Goal: Task Accomplishment & Management: Manage account settings

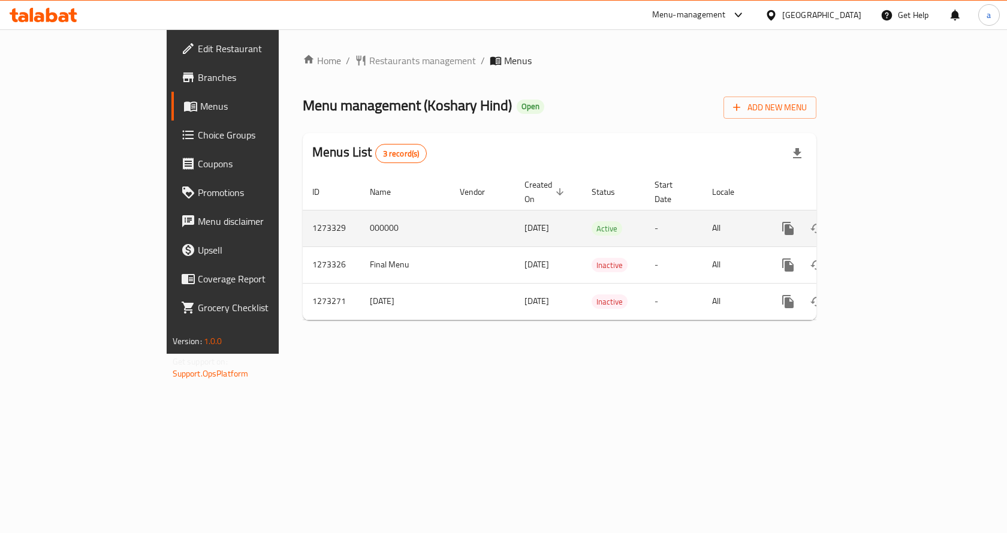
click at [882, 221] on icon "enhanced table" at bounding box center [874, 228] width 14 height 14
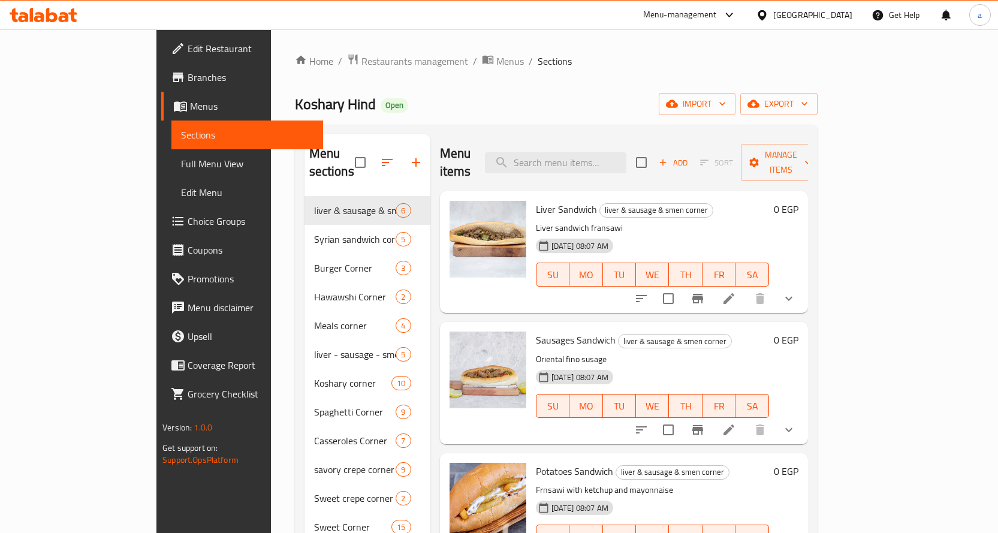
click at [188, 219] on span "Choice Groups" at bounding box center [251, 221] width 126 height 14
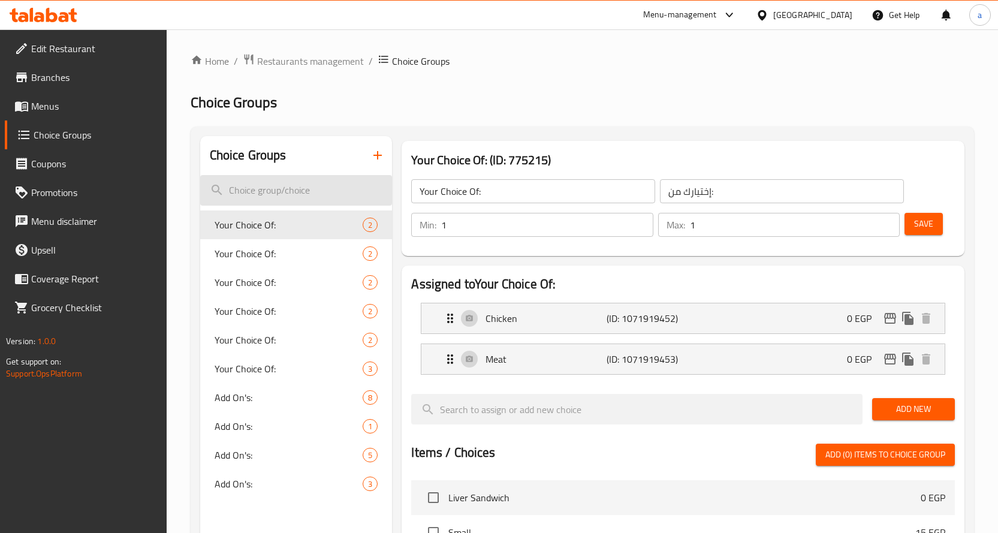
click at [315, 180] on input "search" at bounding box center [296, 190] width 192 height 31
click at [324, 70] on div "Home / Restaurants management / Choice Groups Choice Groups Choice Groups Your …" at bounding box center [583, 478] width 784 height 850
click at [324, 68] on span "Restaurants management" at bounding box center [310, 61] width 107 height 14
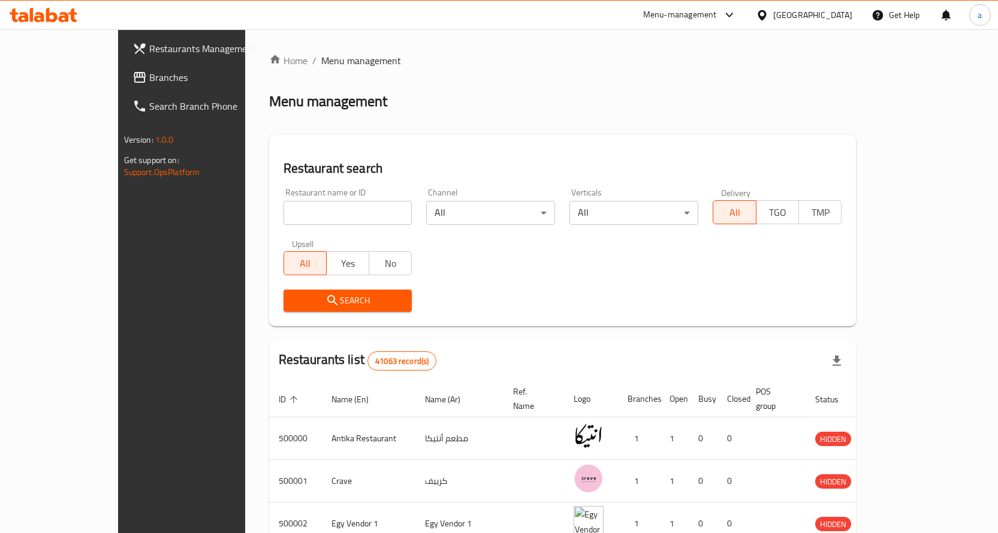
click at [149, 82] on span "Branches" at bounding box center [212, 77] width 126 height 14
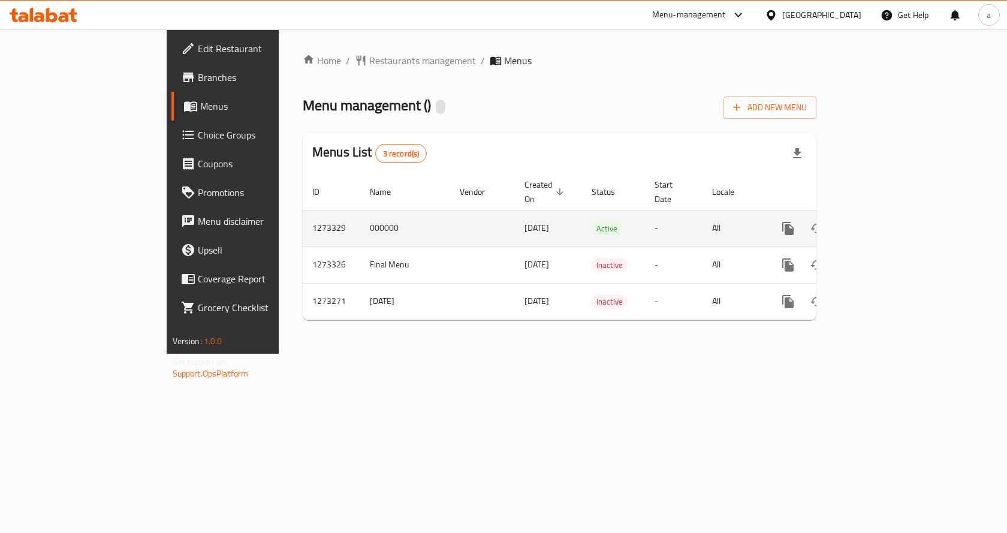
click at [889, 217] on link "enhanced table" at bounding box center [874, 228] width 29 height 29
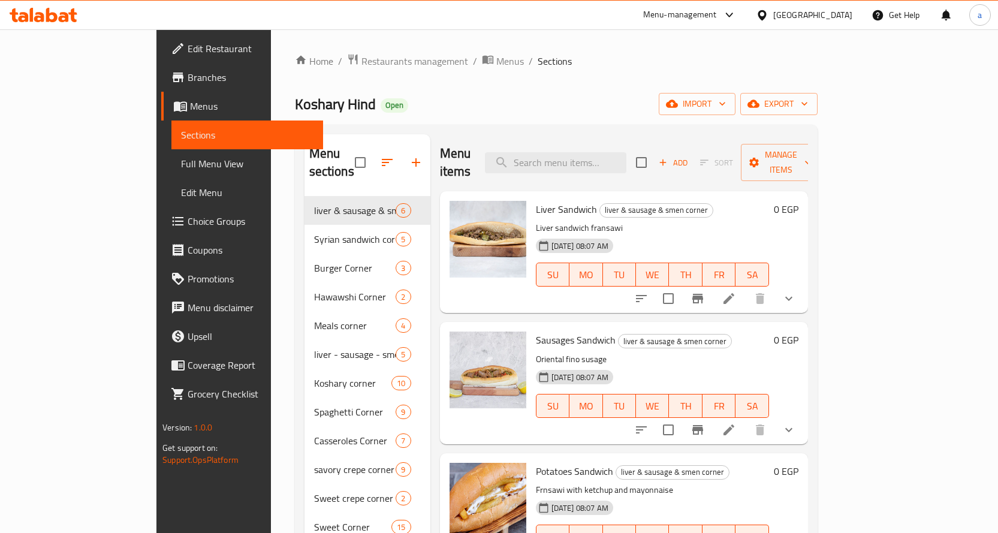
click at [188, 224] on span "Choice Groups" at bounding box center [251, 221] width 126 height 14
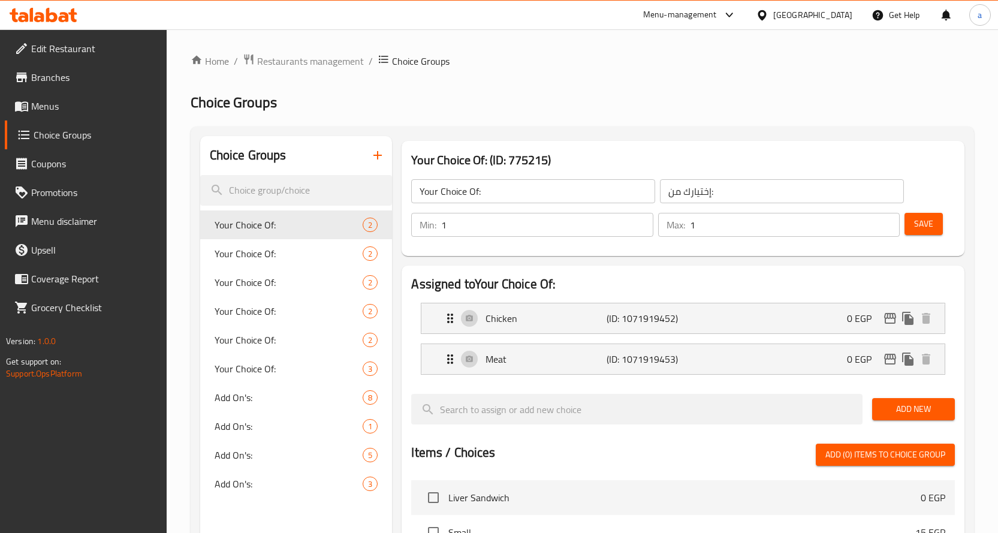
click at [91, 105] on span "Menus" at bounding box center [94, 106] width 126 height 14
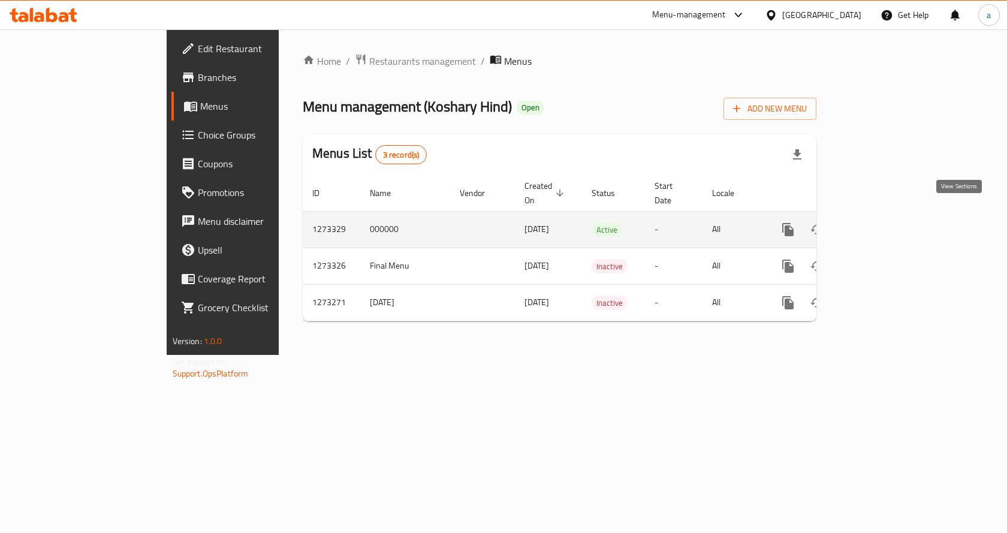
click at [889, 216] on link "enhanced table" at bounding box center [874, 229] width 29 height 29
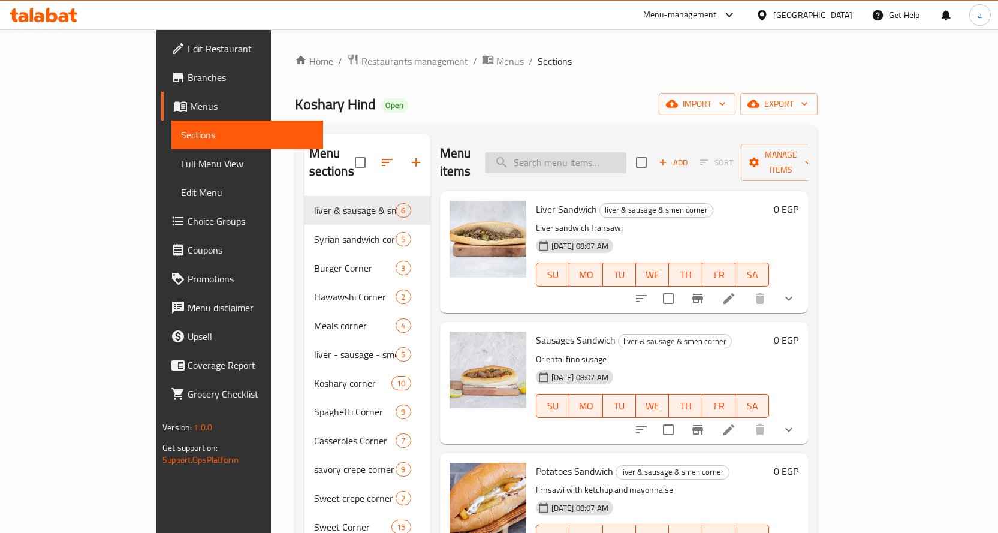
click at [582, 156] on input "search" at bounding box center [555, 162] width 141 height 21
paste input "ساندوتش كبدة بالعيش البلدى"
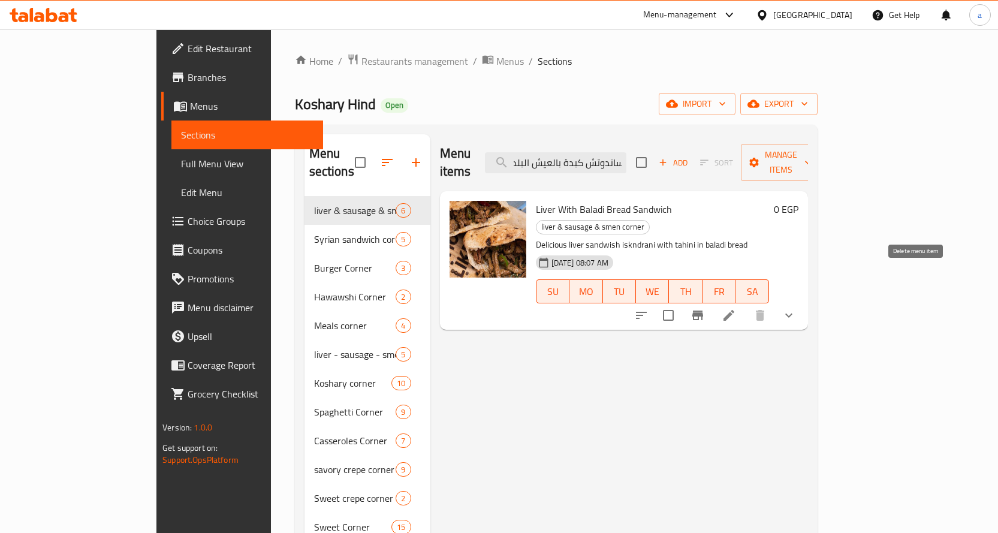
type input "ساندوتش كبدة بالعيش البلدى"
click at [746, 305] on li at bounding box center [729, 316] width 34 height 22
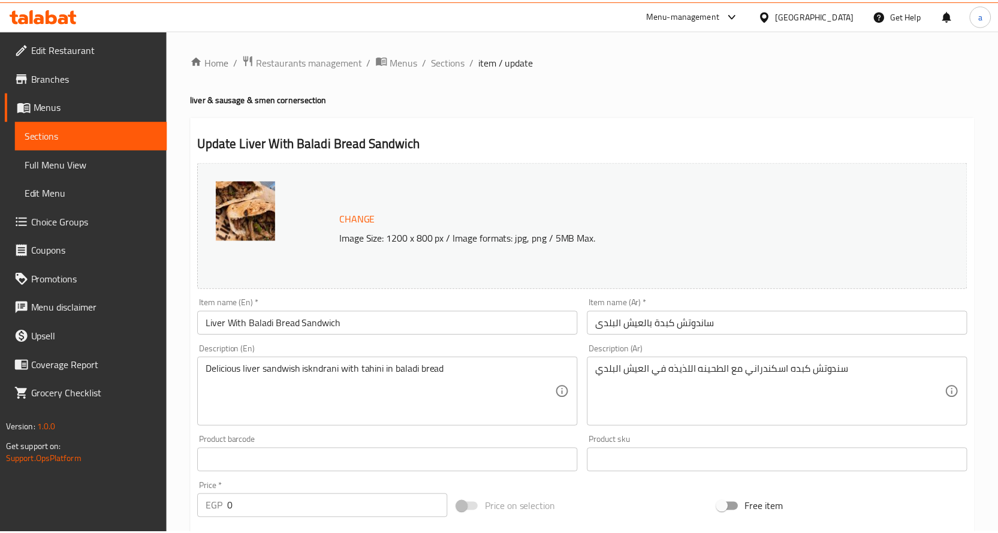
scroll to position [324, 0]
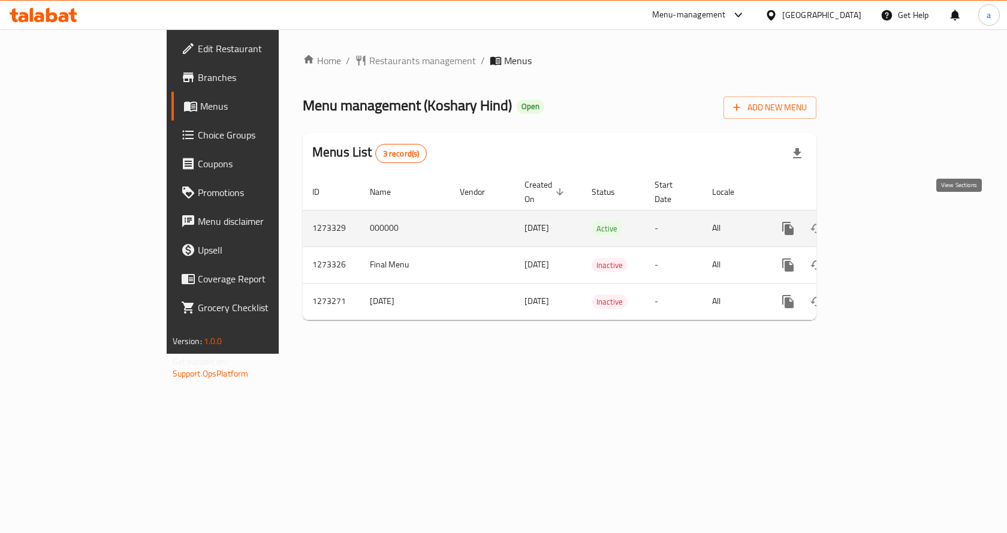
click at [889, 222] on link "enhanced table" at bounding box center [874, 228] width 29 height 29
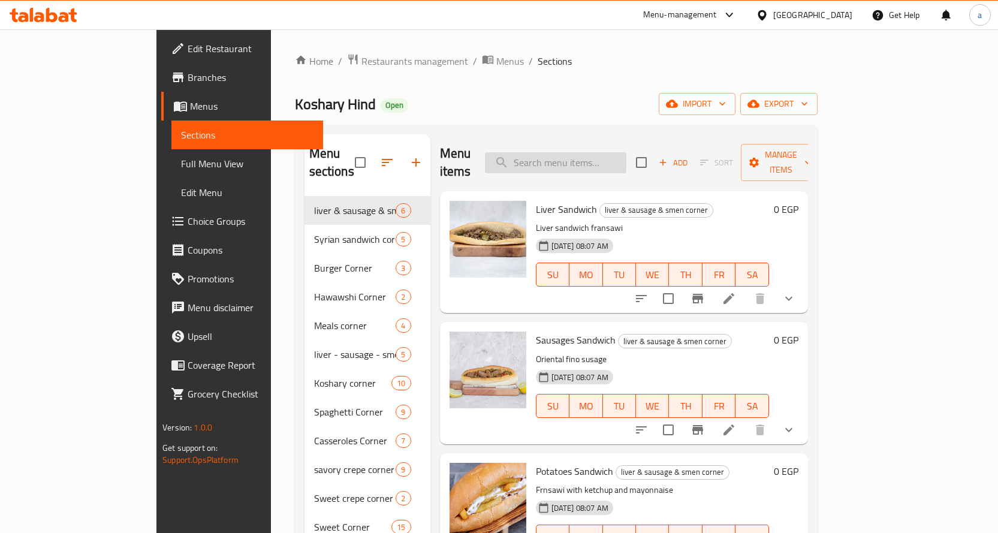
click at [568, 152] on input "search" at bounding box center [555, 162] width 141 height 21
paste input "ساندوتش كبدة بالعيش البلدى"
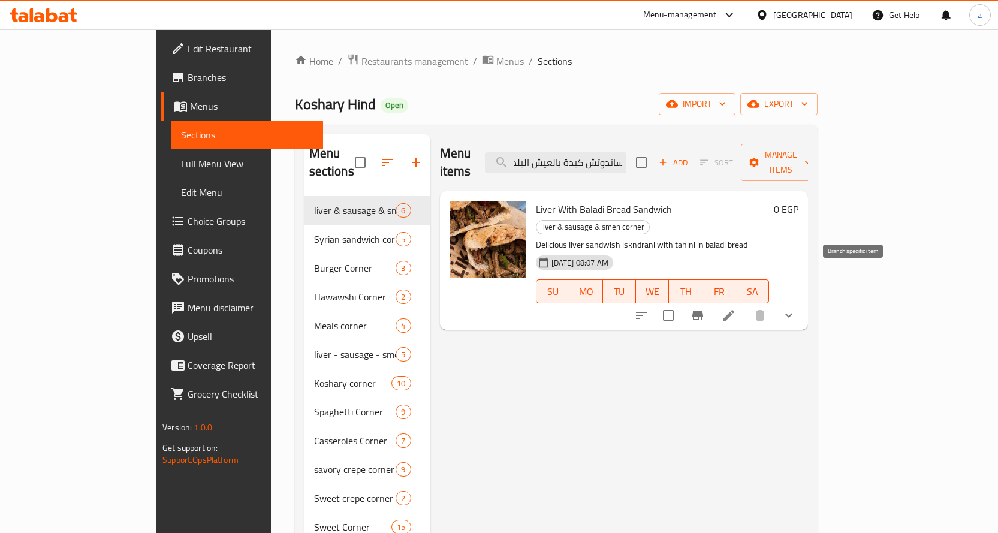
type input "ساندوتش كبدة بالعيش البلدى"
click at [736, 308] on icon at bounding box center [729, 315] width 14 height 14
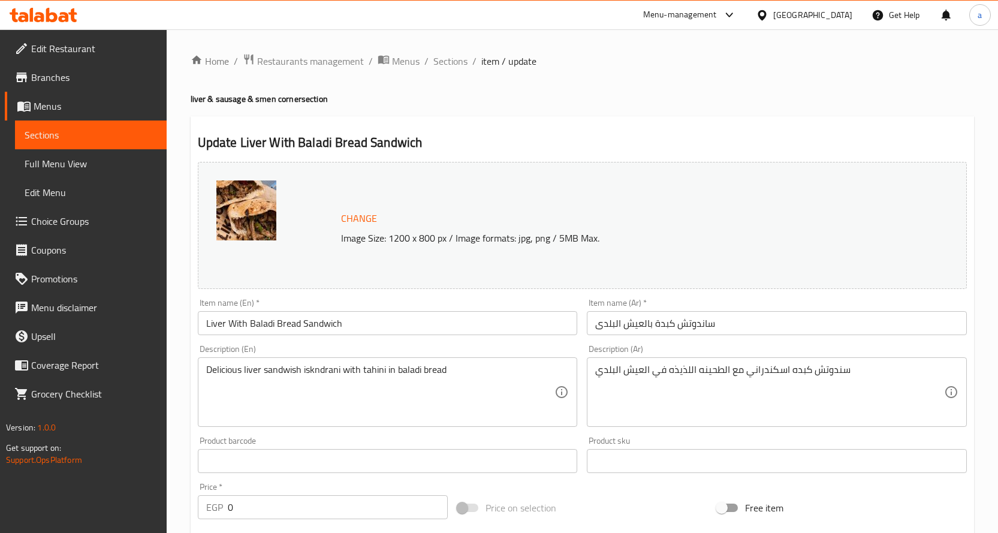
click at [625, 143] on h2 "Update Liver With Baladi Bread Sandwich" at bounding box center [582, 143] width 769 height 18
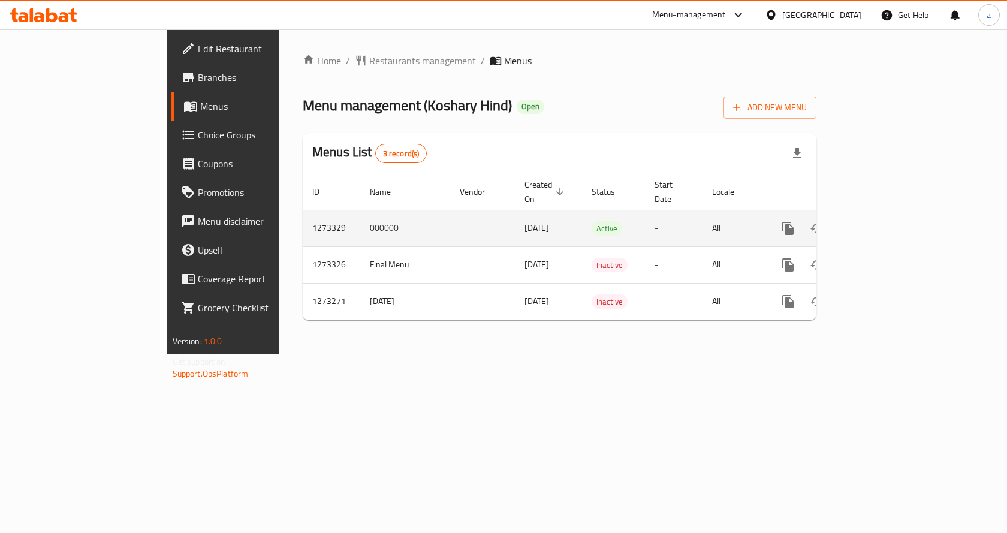
click at [899, 224] on td "enhanced table" at bounding box center [831, 228] width 134 height 37
click at [882, 221] on icon "enhanced table" at bounding box center [874, 228] width 14 height 14
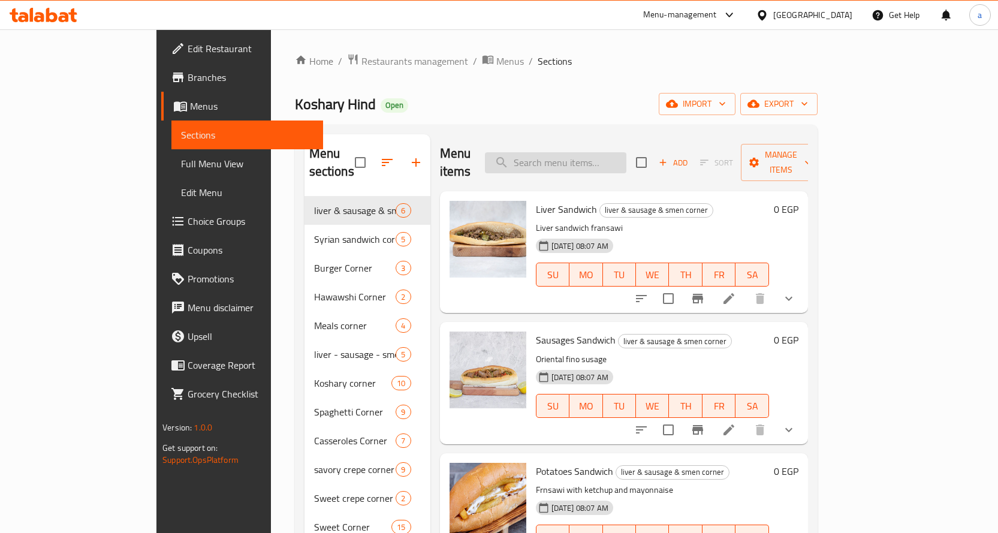
click at [625, 156] on input "search" at bounding box center [555, 162] width 141 height 21
paste input "Liver With Baladi Bread Sandwich"
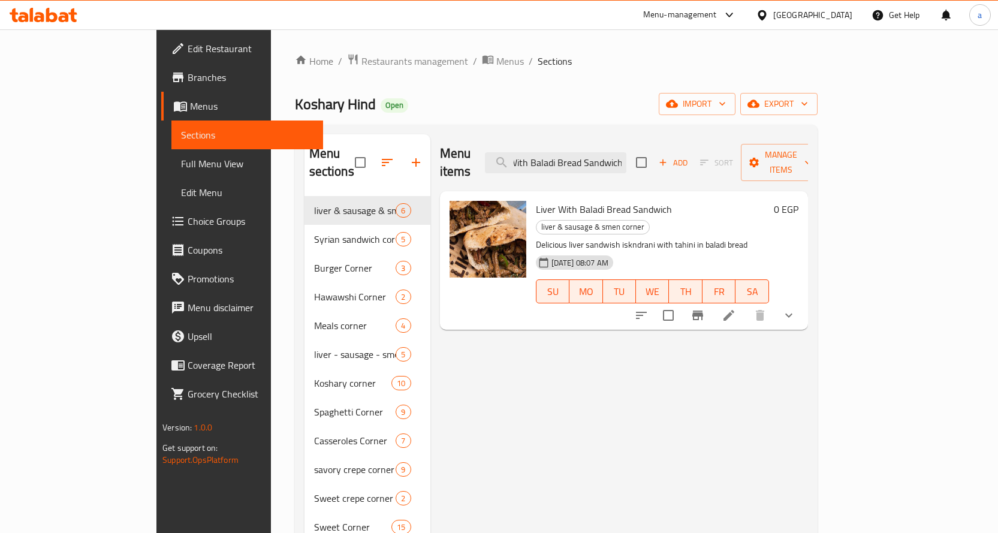
type input "Liver With Baladi Bread Sandwich"
click at [746, 305] on li at bounding box center [729, 316] width 34 height 22
